Goal: Information Seeking & Learning: Learn about a topic

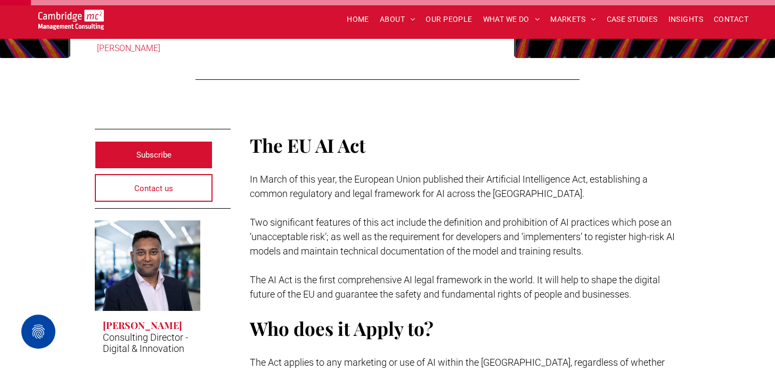
scroll to position [177, 0]
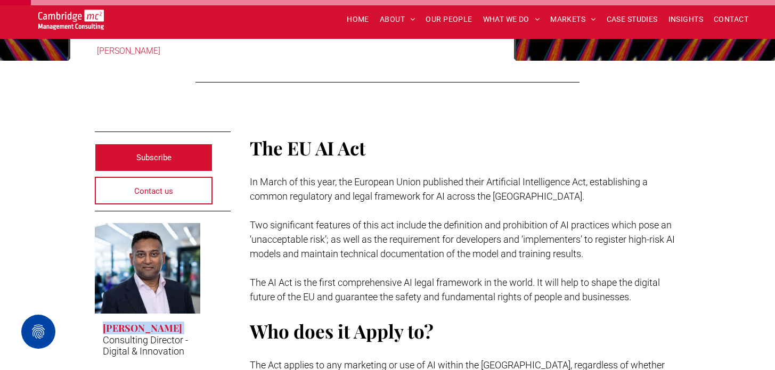
drag, startPoint x: 204, startPoint y: 324, endPoint x: 98, endPoint y: 327, distance: 106.6
copy span "Rachi Weerasinghe"
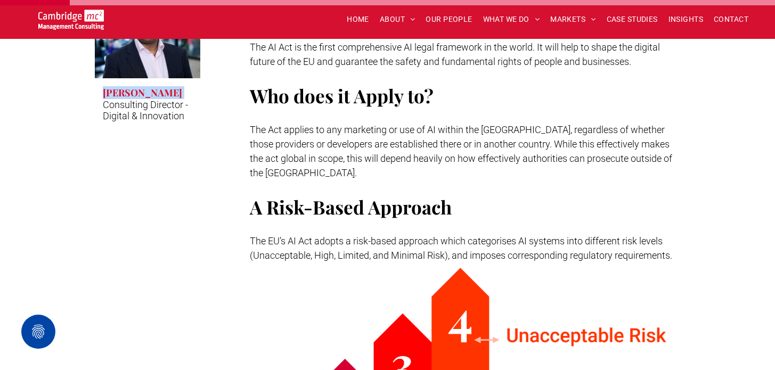
scroll to position [414, 0]
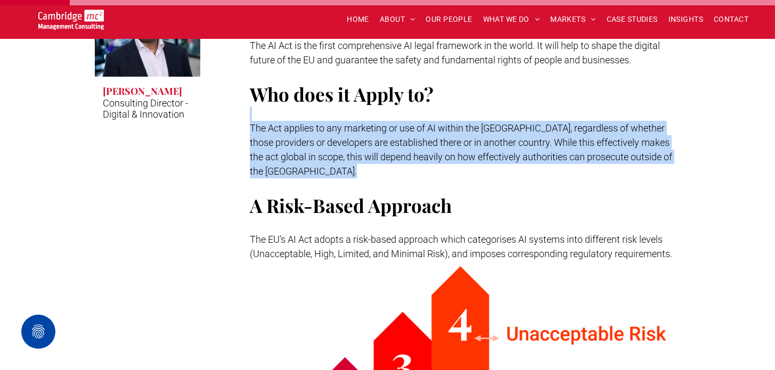
drag, startPoint x: 305, startPoint y: 109, endPoint x: 440, endPoint y: 165, distance: 146.3
click at [440, 165] on div "The EU AI Act In March of this year, the European Union published their Artific…" at bounding box center [465, 79] width 431 height 365
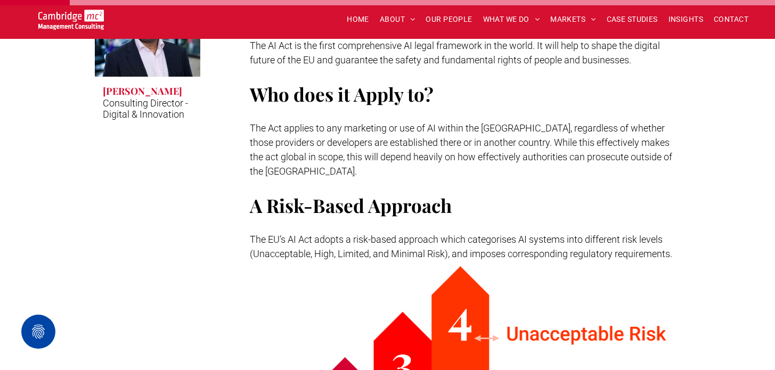
click at [481, 179] on p at bounding box center [465, 186] width 431 height 14
drag, startPoint x: 568, startPoint y: 166, endPoint x: 613, endPoint y: 166, distance: 45.3
click at [613, 179] on p at bounding box center [465, 186] width 431 height 14
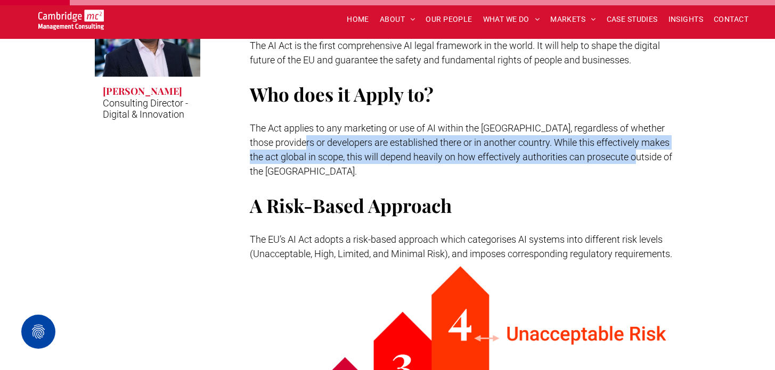
drag, startPoint x: 626, startPoint y: 151, endPoint x: 289, endPoint y: 147, distance: 336.8
click at [290, 147] on span "The Act applies to any marketing or use of AI within the EU, regardless of whet…" at bounding box center [461, 150] width 423 height 54
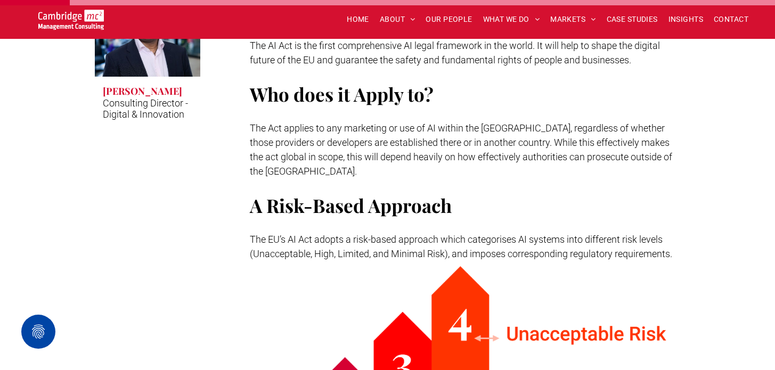
click at [306, 179] on p at bounding box center [465, 186] width 431 height 14
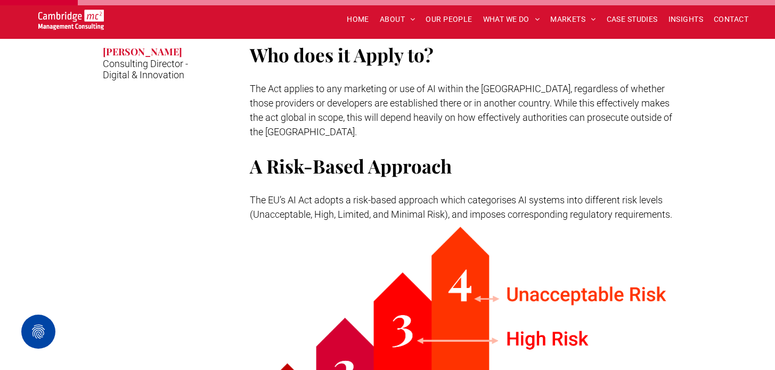
scroll to position [453, 0]
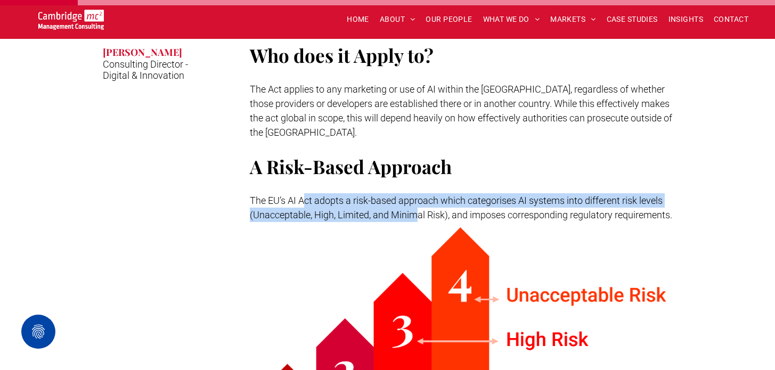
drag, startPoint x: 305, startPoint y: 185, endPoint x: 417, endPoint y: 199, distance: 112.7
click at [417, 199] on span "The EU’s AI Act adopts a risk-based approach which categorises AI systems into …" at bounding box center [461, 208] width 423 height 26
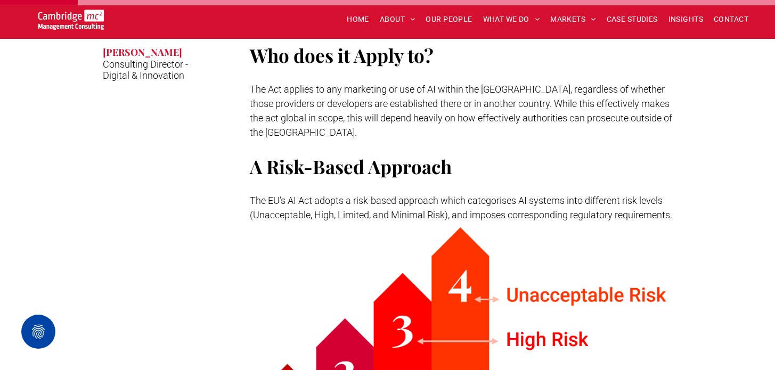
click at [496, 201] on span "The EU’s AI Act adopts a risk-based approach which categorises AI systems into …" at bounding box center [461, 208] width 423 height 26
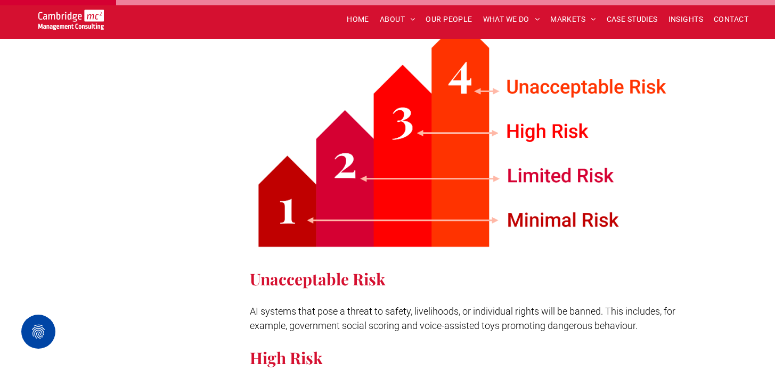
scroll to position [698, 0]
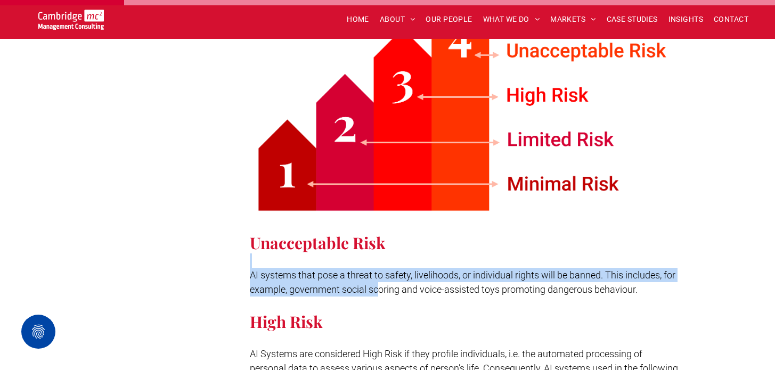
drag, startPoint x: 307, startPoint y: 250, endPoint x: 381, endPoint y: 279, distance: 78.8
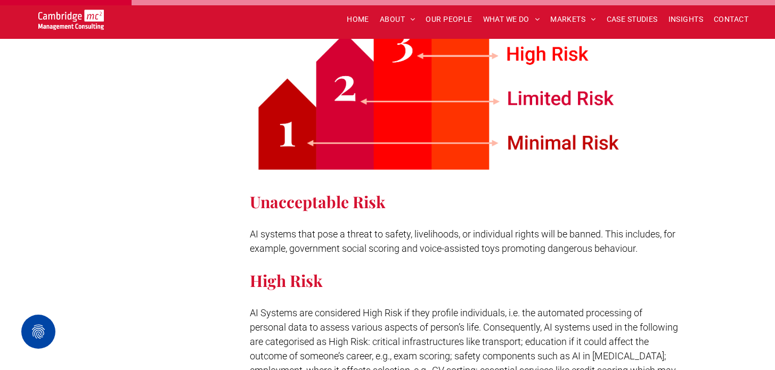
click at [388, 291] on p at bounding box center [465, 298] width 431 height 14
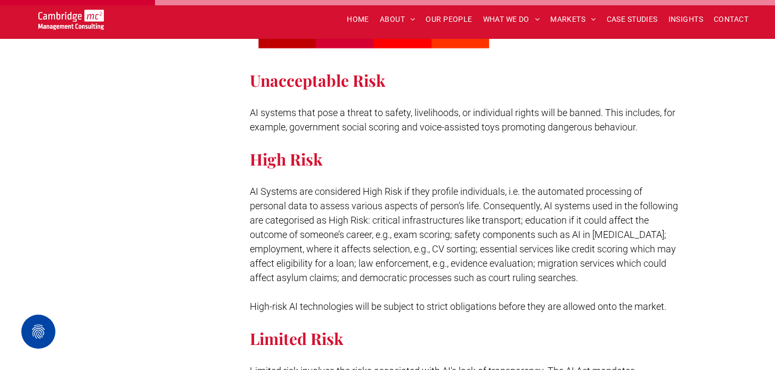
scroll to position [868, 0]
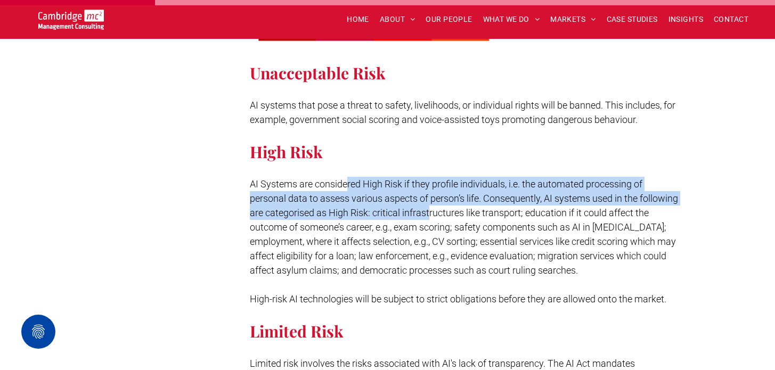
drag, startPoint x: 346, startPoint y: 172, endPoint x: 472, endPoint y: 196, distance: 128.0
click at [472, 197] on span "AI Systems are considered High Risk if they profile individuals, i.e. the autom…" at bounding box center [464, 228] width 428 height 98
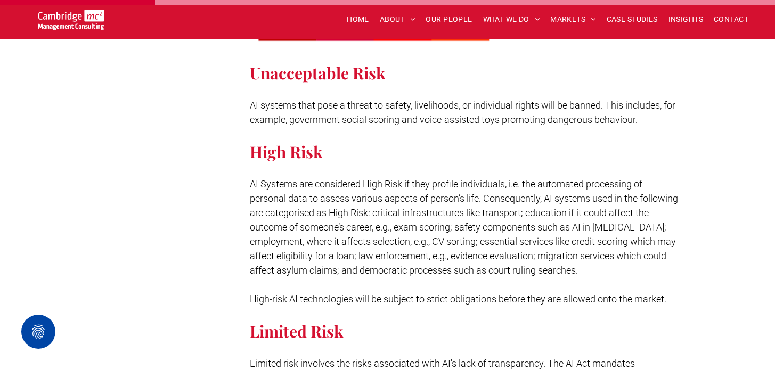
click at [483, 201] on span "AI Systems are considered High Risk if they profile individuals, i.e. the autom…" at bounding box center [464, 228] width 428 height 98
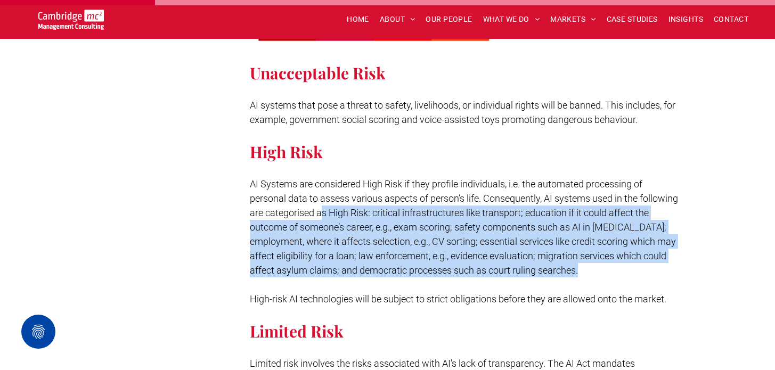
drag, startPoint x: 362, startPoint y: 193, endPoint x: 540, endPoint y: 263, distance: 191.2
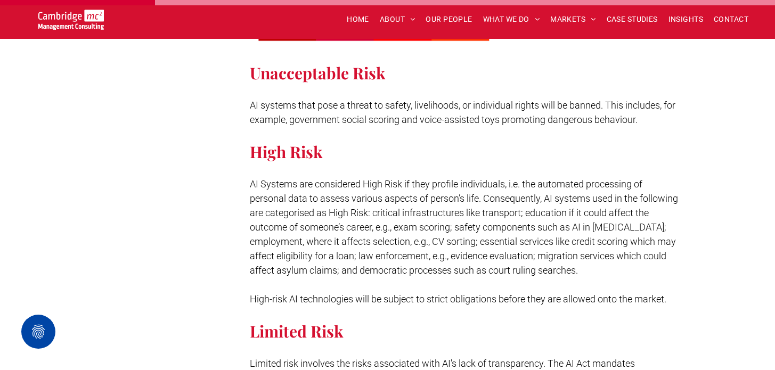
click at [553, 278] on p at bounding box center [465, 285] width 431 height 14
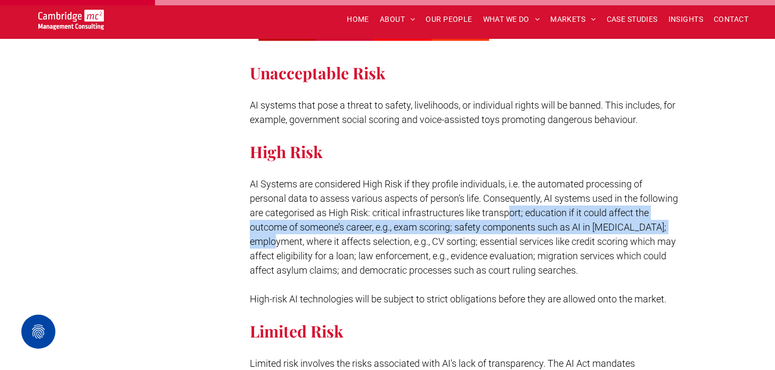
drag, startPoint x: 550, startPoint y: 197, endPoint x: 277, endPoint y: 231, distance: 275.6
click at [277, 231] on span "AI Systems are considered High Risk if they profile individuals, i.e. the autom…" at bounding box center [464, 228] width 428 height 98
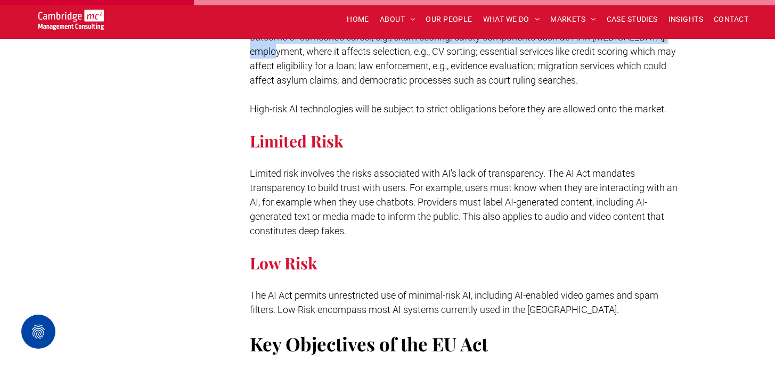
scroll to position [1062, 0]
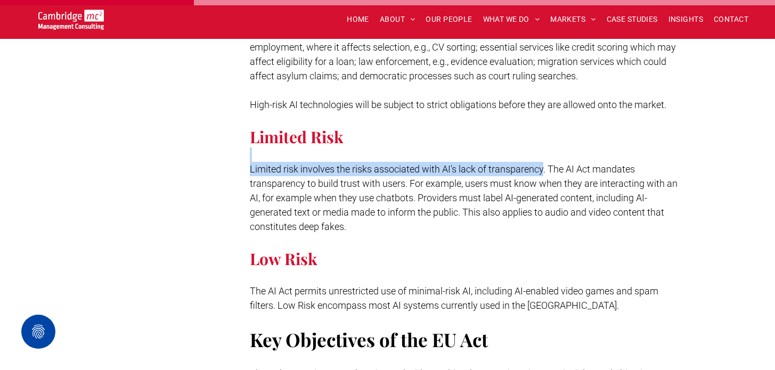
drag, startPoint x: 382, startPoint y: 143, endPoint x: 545, endPoint y: 160, distance: 164.5
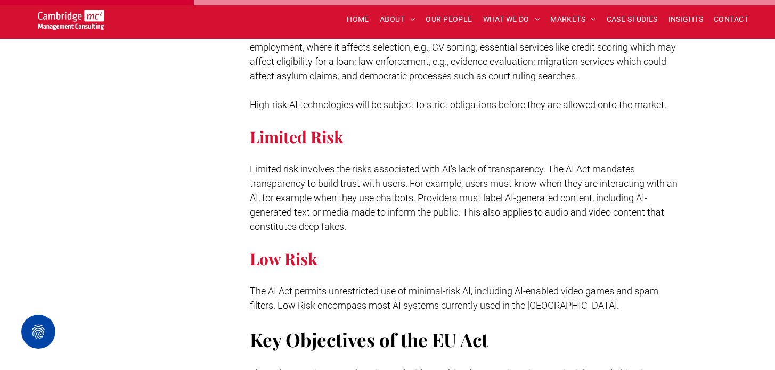
click at [406, 234] on p at bounding box center [465, 241] width 431 height 14
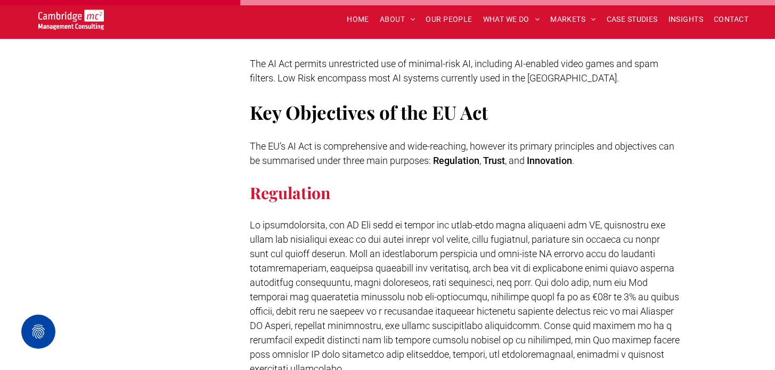
scroll to position [1333, 0]
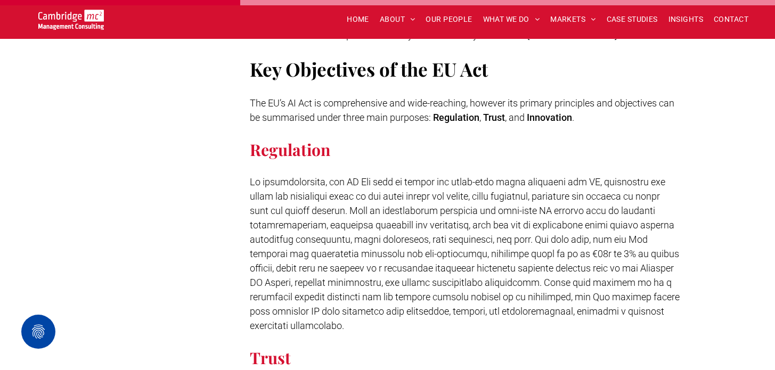
click at [420, 176] on span at bounding box center [465, 253] width 430 height 155
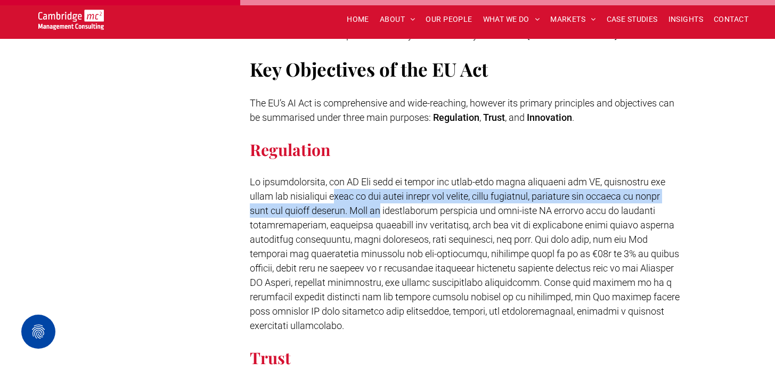
drag, startPoint x: 322, startPoint y: 187, endPoint x: 366, endPoint y: 199, distance: 45.2
click at [366, 199] on p at bounding box center [465, 254] width 431 height 158
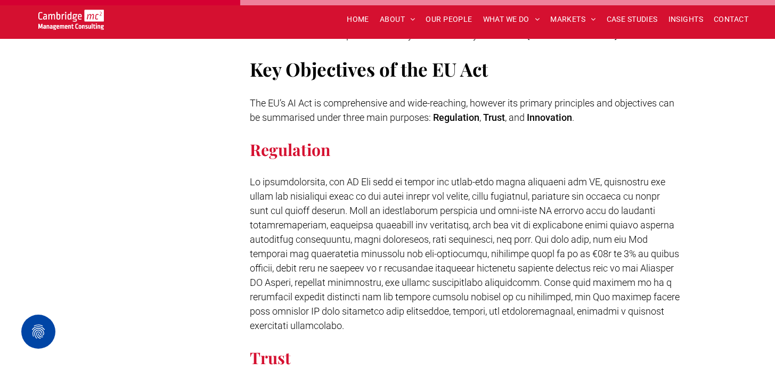
click at [386, 215] on span at bounding box center [465, 253] width 430 height 155
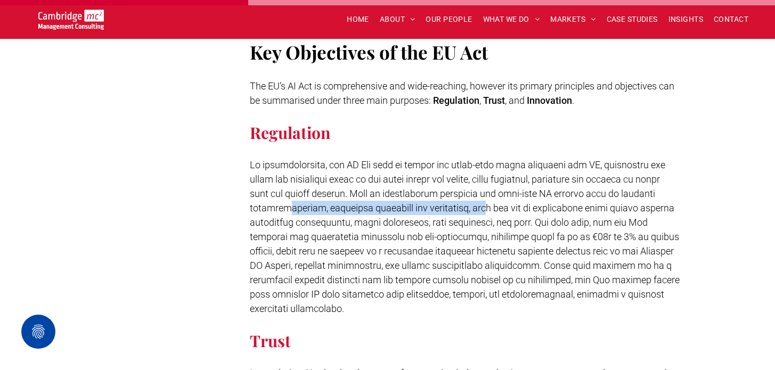
drag, startPoint x: 279, startPoint y: 197, endPoint x: 485, endPoint y: 196, distance: 206.2
click at [486, 197] on span at bounding box center [465, 236] width 430 height 155
click at [485, 196] on span at bounding box center [465, 236] width 430 height 155
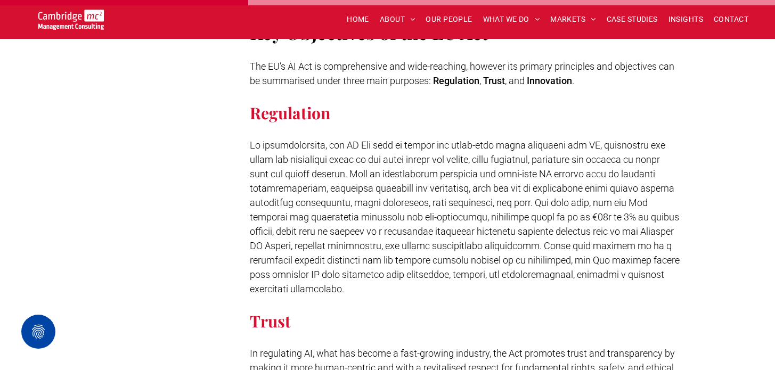
scroll to position [1371, 0]
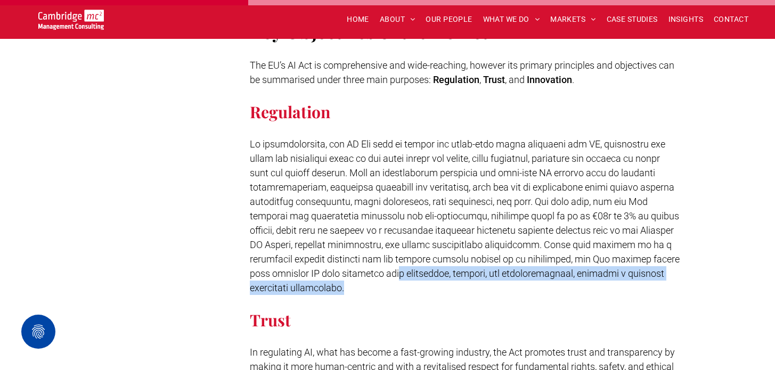
drag, startPoint x: 396, startPoint y: 258, endPoint x: 449, endPoint y: 280, distance: 57.6
click at [449, 295] on p at bounding box center [465, 302] width 431 height 14
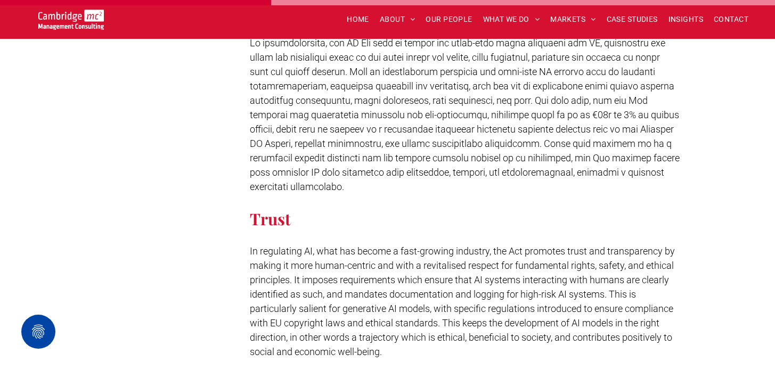
scroll to position [1483, 0]
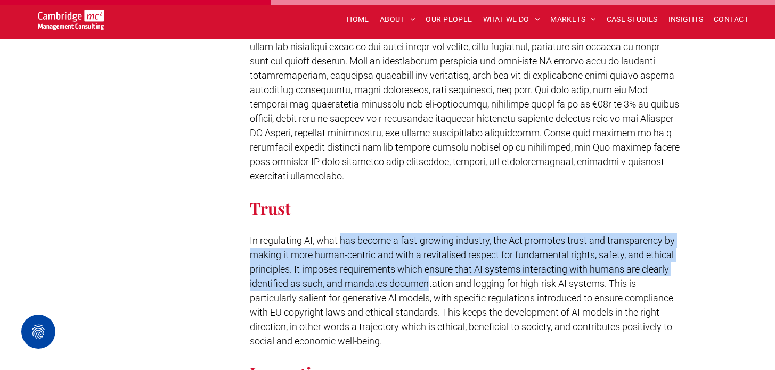
drag, startPoint x: 339, startPoint y: 223, endPoint x: 431, endPoint y: 276, distance: 105.3
click at [431, 276] on p "In regulating AI, what has become a fast-growing industry, the Act promotes tru…" at bounding box center [465, 290] width 431 height 115
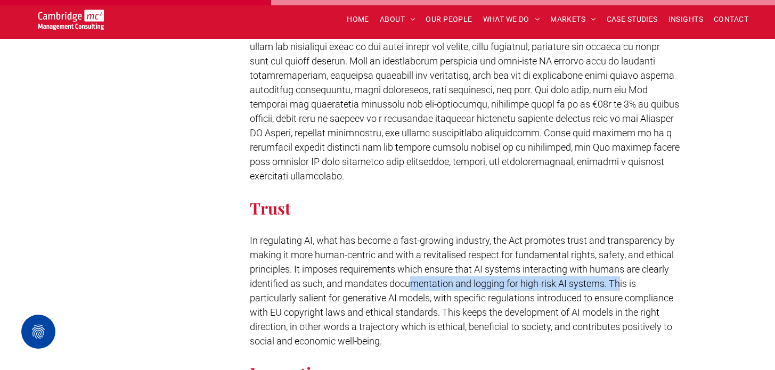
drag, startPoint x: 414, startPoint y: 275, endPoint x: 621, endPoint y: 264, distance: 208.1
click at [621, 264] on p "In regulating AI, what has become a fast-growing industry, the Act promotes tru…" at bounding box center [465, 290] width 431 height 115
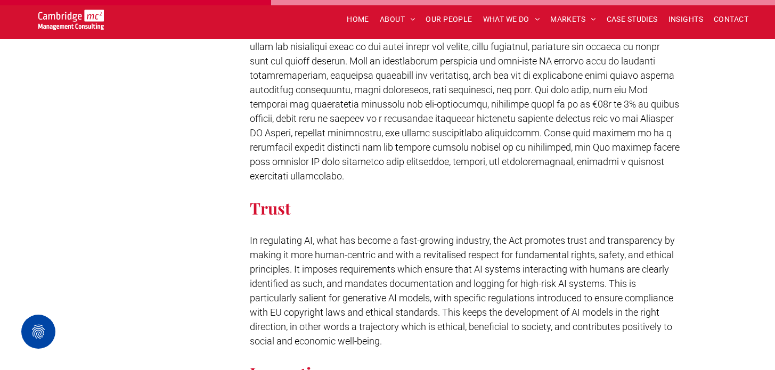
click at [621, 263] on span "In regulating AI, what has become a fast-growing industry, the Act promotes tru…" at bounding box center [462, 291] width 425 height 112
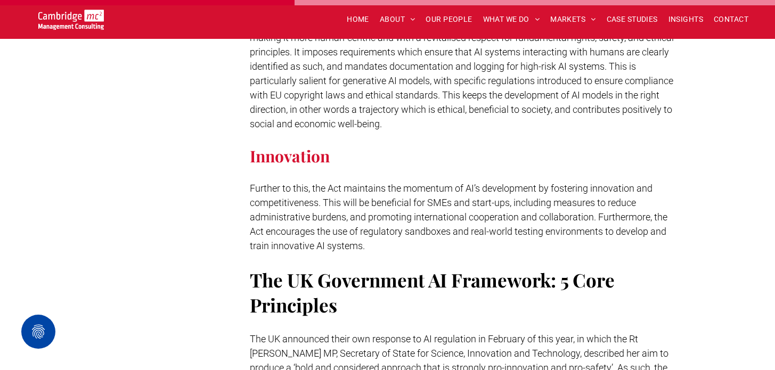
scroll to position [1709, 0]
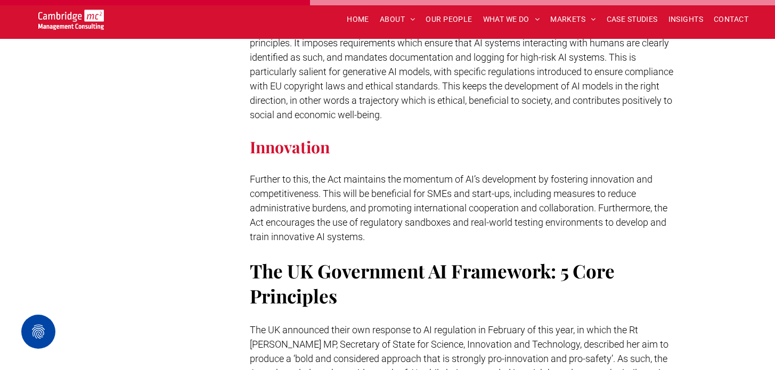
drag, startPoint x: 312, startPoint y: 161, endPoint x: 382, endPoint y: 228, distance: 96.5
click at [382, 228] on p "Further to this, the Act maintains the momentum of AI’s development by fosterin…" at bounding box center [465, 208] width 431 height 72
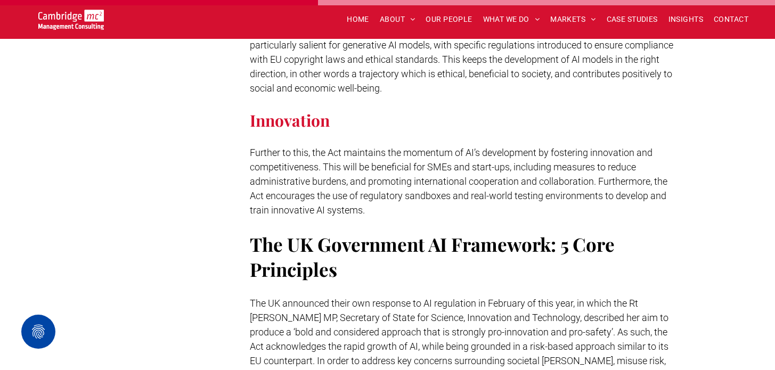
scroll to position [1747, 0]
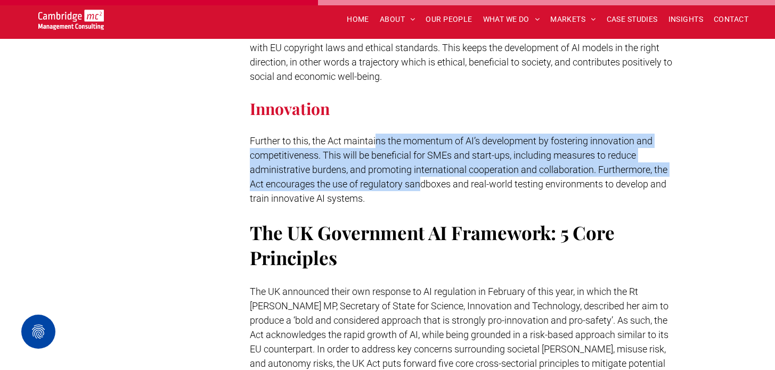
drag, startPoint x: 377, startPoint y: 131, endPoint x: 423, endPoint y: 171, distance: 60.9
click at [423, 171] on span "Further to this, the Act maintains the momentum of AI’s development by fosterin…" at bounding box center [459, 169] width 418 height 69
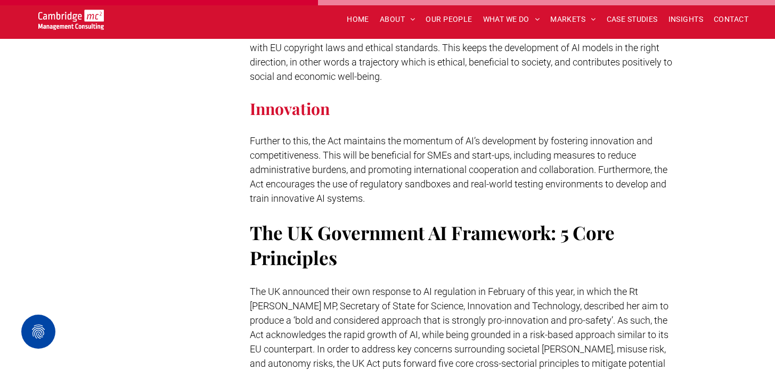
click at [434, 189] on p "Further to this, the Act maintains the momentum of AI’s development by fosterin…" at bounding box center [465, 170] width 431 height 72
drag, startPoint x: 429, startPoint y: 141, endPoint x: 530, endPoint y: 143, distance: 101.3
click at [530, 143] on span "Further to this, the Act maintains the momentum of AI’s development by fosterin…" at bounding box center [459, 169] width 418 height 69
drag, startPoint x: 368, startPoint y: 151, endPoint x: 595, endPoint y: 155, distance: 227.0
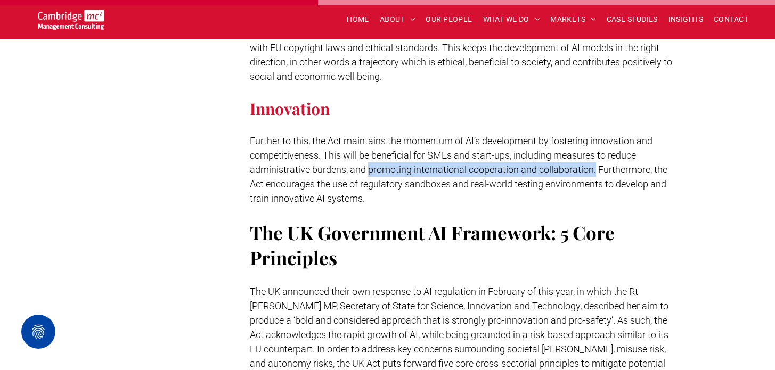
click at [595, 155] on span "Further to this, the Act maintains the momentum of AI’s development by fosterin…" at bounding box center [459, 169] width 418 height 69
click at [342, 159] on span "Further to this, the Act maintains the momentum of AI’s development by fosterin…" at bounding box center [459, 169] width 418 height 69
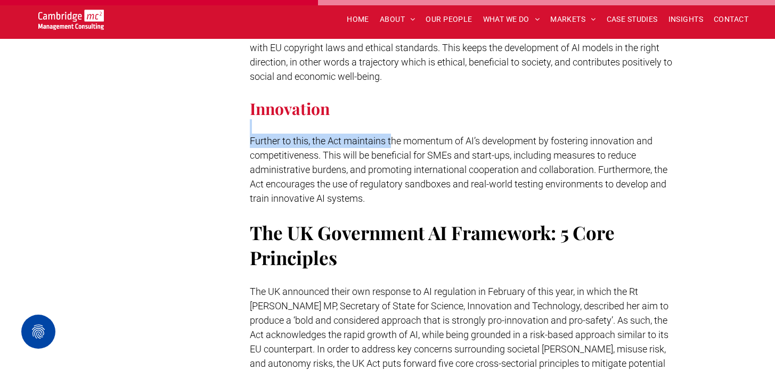
drag, startPoint x: 394, startPoint y: 121, endPoint x: 532, endPoint y: 114, distance: 138.8
click at [533, 114] on div "Unacceptable Risk AI systems that pose a threat to safety, livelihoods, or indi…" at bounding box center [465, 200] width 431 height 2039
click at [534, 134] on p "Further to this, the Act maintains the momentum of AI’s development by fosterin…" at bounding box center [465, 170] width 431 height 72
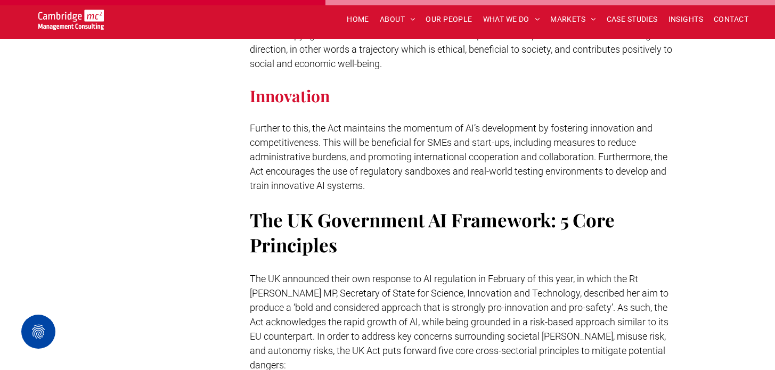
scroll to position [1762, 0]
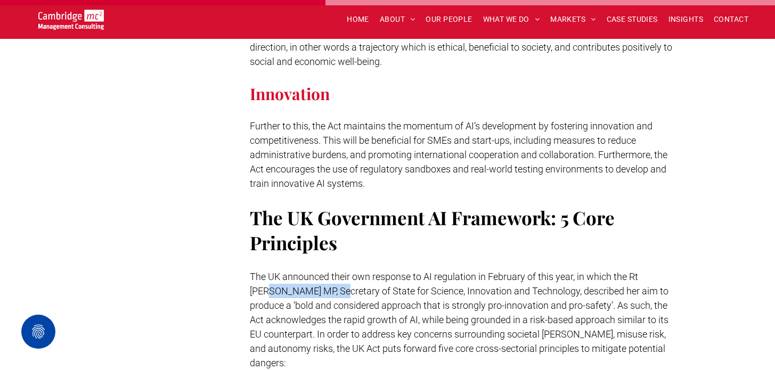
drag, startPoint x: 321, startPoint y: 278, endPoint x: 243, endPoint y: 278, distance: 78.3
copy span "Michelle Donelan"
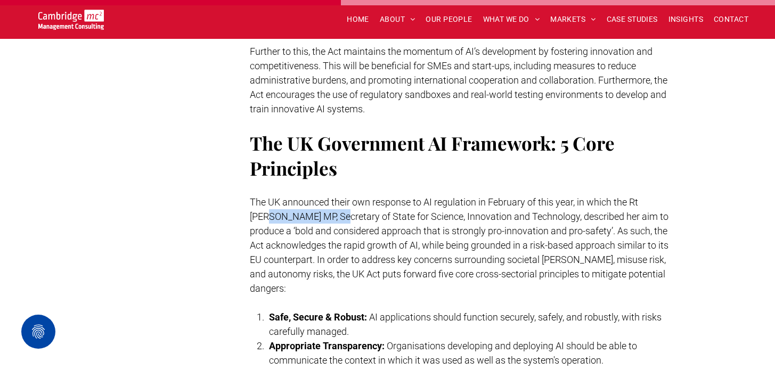
scroll to position [1866, 0]
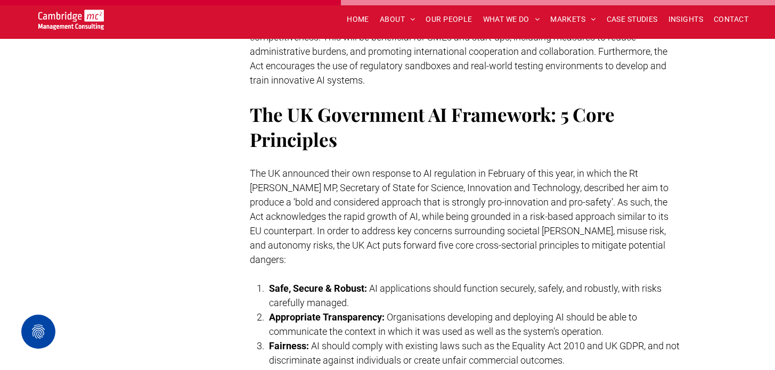
click at [609, 174] on span "The UK announced their own response to AI regulation in February of this year, …" at bounding box center [459, 217] width 419 height 98
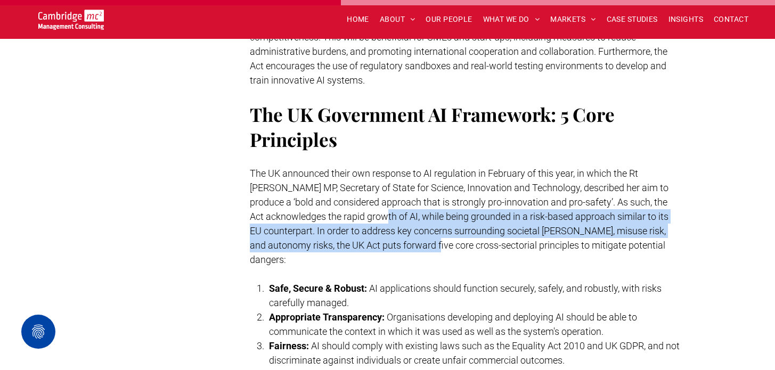
drag, startPoint x: 357, startPoint y: 198, endPoint x: 428, endPoint y: 224, distance: 76.0
click at [428, 224] on p "The UK announced their own response to AI regulation in February of this year, …" at bounding box center [465, 216] width 431 height 101
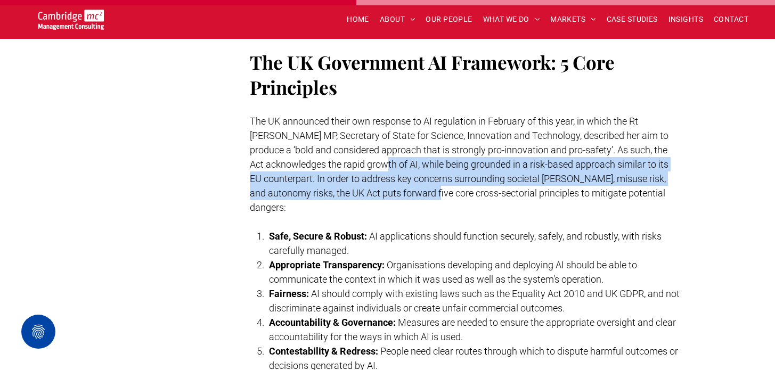
scroll to position [1945, 0]
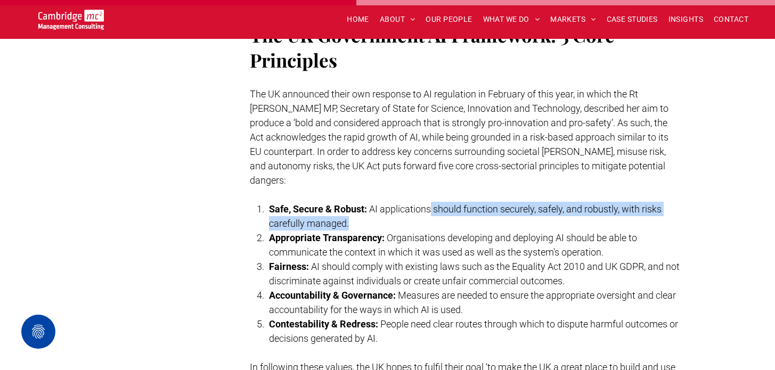
drag, startPoint x: 432, startPoint y: 197, endPoint x: 498, endPoint y: 213, distance: 67.5
click at [498, 211] on li "Safe, Secure & Robust: AI applications should function securely, safely, and ro…" at bounding box center [475, 216] width 412 height 29
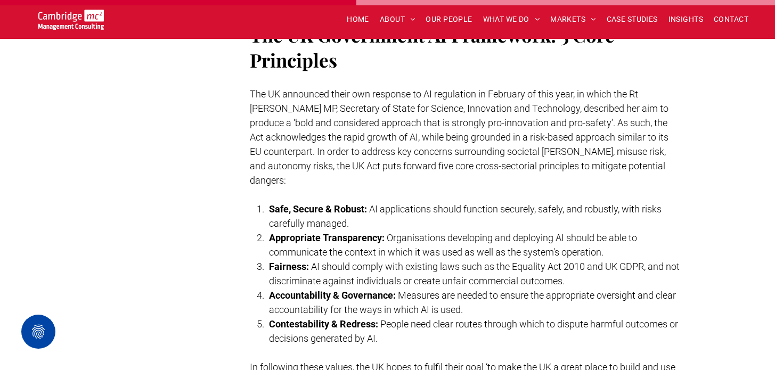
click at [513, 231] on li "Appropriate Transparency: Organisations developing and deploying AI should be a…" at bounding box center [475, 245] width 412 height 29
drag, startPoint x: 395, startPoint y: 237, endPoint x: 525, endPoint y: 242, distance: 130.2
click at [526, 242] on span "Organisations developing and deploying AI should be able to communicate the con…" at bounding box center [453, 245] width 368 height 26
click at [535, 261] on span "AI should comply with existing laws such as the Equality Act 2010 and UK GDPR, …" at bounding box center [474, 274] width 411 height 26
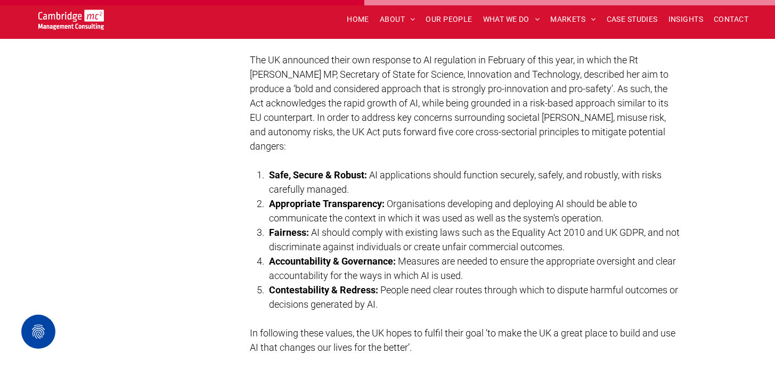
scroll to position [1984, 0]
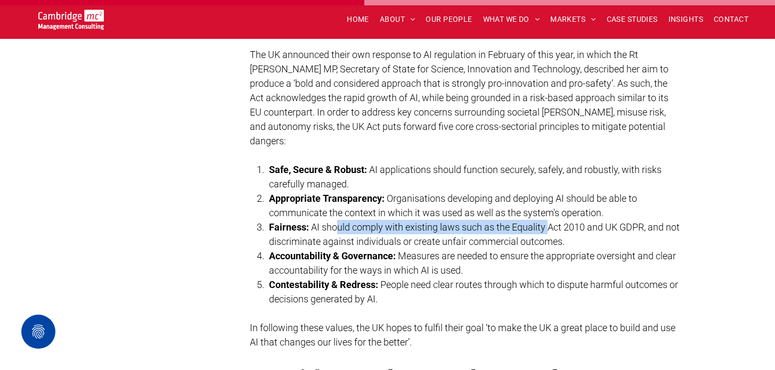
drag, startPoint x: 339, startPoint y: 216, endPoint x: 549, endPoint y: 216, distance: 210.0
click at [549, 222] on span "AI should comply with existing laws such as the Equality Act 2010 and UK GDPR, …" at bounding box center [474, 235] width 411 height 26
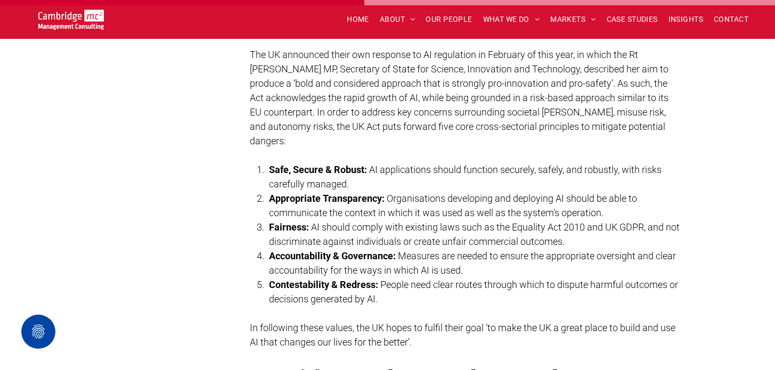
click at [397, 279] on span "People need clear routes through which to dispute harmful outcomes or decisions…" at bounding box center [473, 292] width 409 height 26
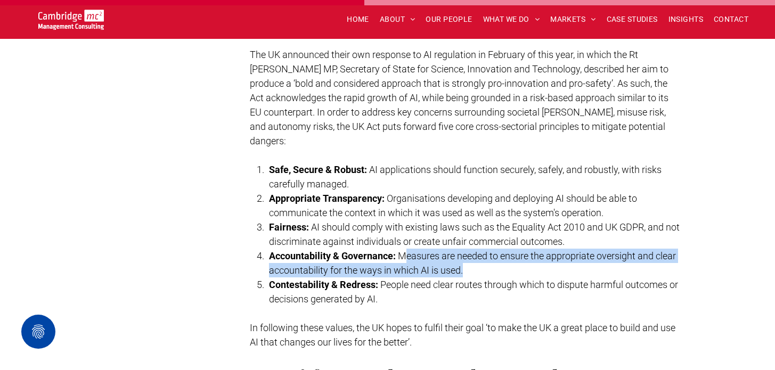
drag, startPoint x: 403, startPoint y: 239, endPoint x: 479, endPoint y: 249, distance: 76.4
click at [479, 249] on li "Accountability & Governance: Measures are needed to ensure the appropriate over…" at bounding box center [475, 263] width 412 height 29
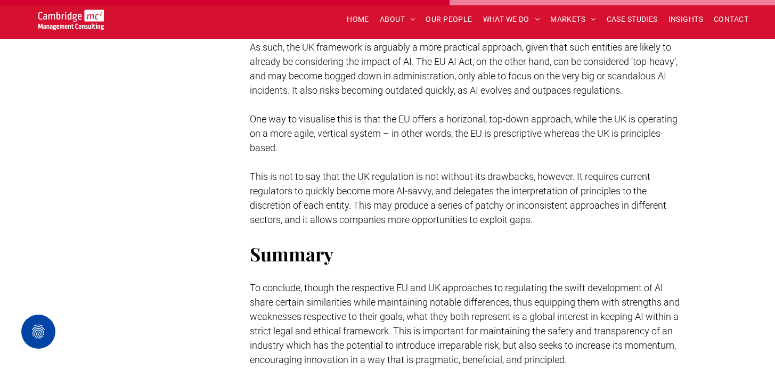
scroll to position [2463, 0]
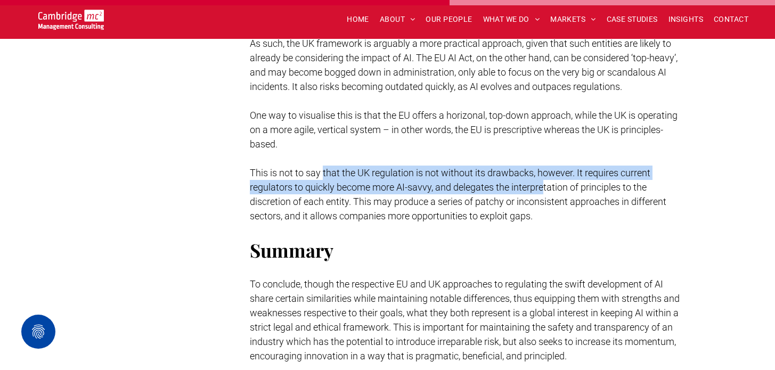
drag, startPoint x: 322, startPoint y: 168, endPoint x: 546, endPoint y: 180, distance: 224.1
click at [546, 180] on p "This is not to say that the UK regulation is not without its drawbacks, however…" at bounding box center [465, 195] width 431 height 58
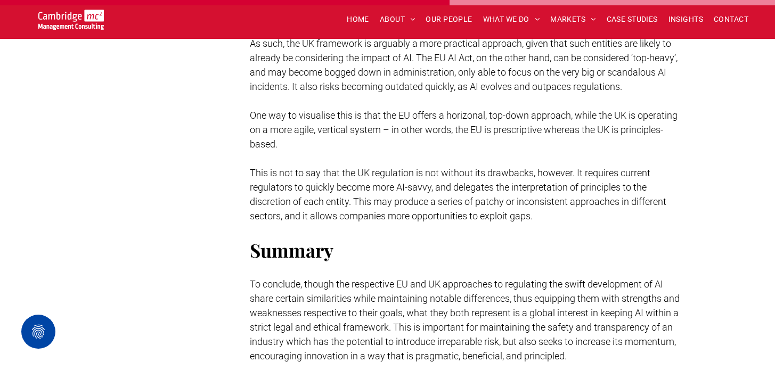
click at [549, 193] on p "This is not to say that the UK regulation is not without its drawbacks, however…" at bounding box center [465, 195] width 431 height 58
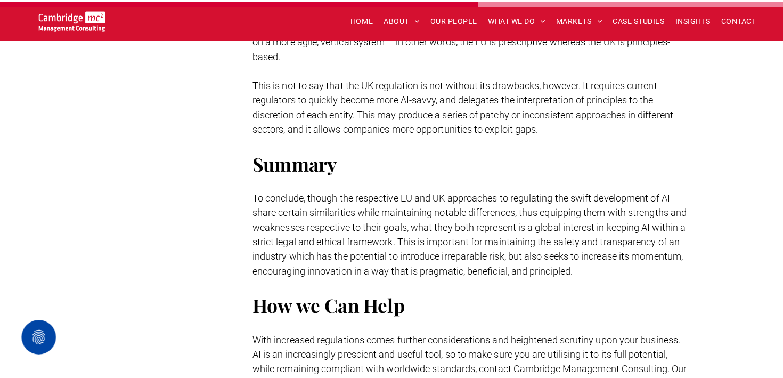
scroll to position [2557, 0]
